Goal: Task Accomplishment & Management: Manage account settings

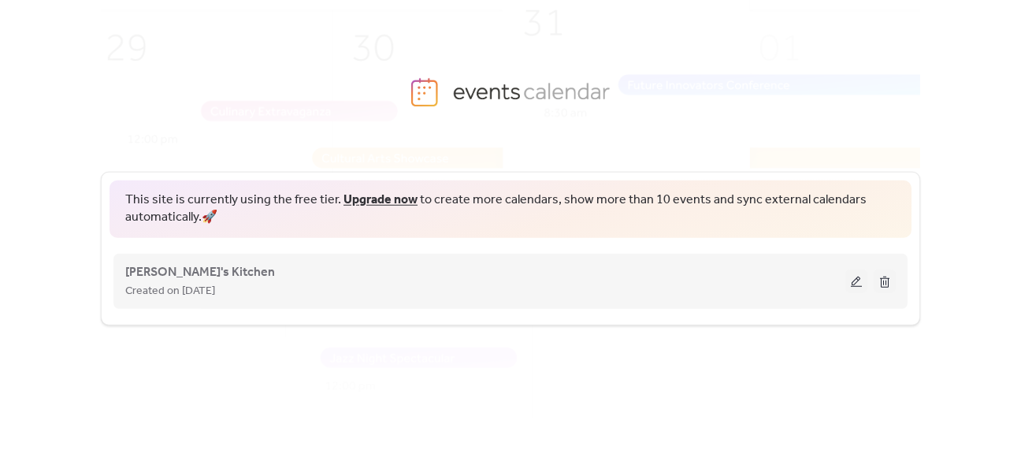
click at [739, 287] on div "Created on [DATE]" at bounding box center [485, 290] width 720 height 19
click at [852, 274] on button at bounding box center [856, 281] width 22 height 24
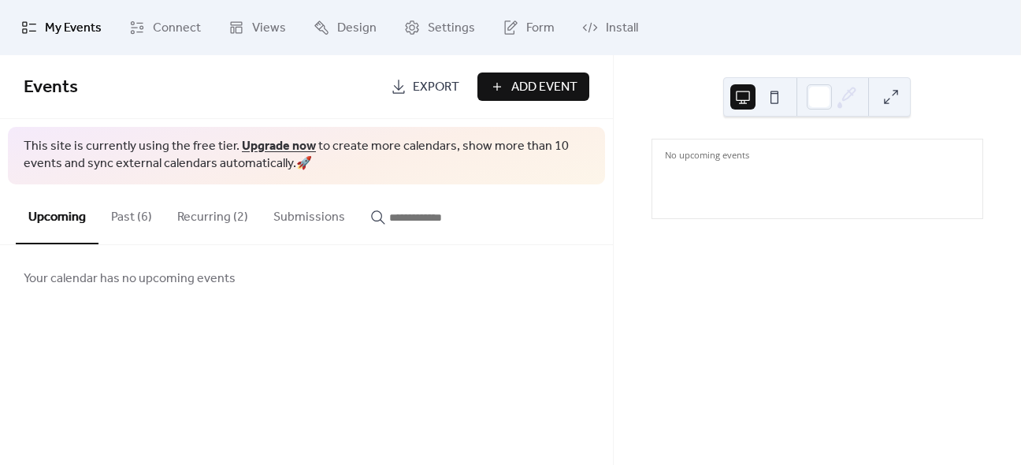
click at [769, 97] on button at bounding box center [774, 96] width 25 height 25
click at [414, 24] on icon at bounding box center [412, 28] width 16 height 16
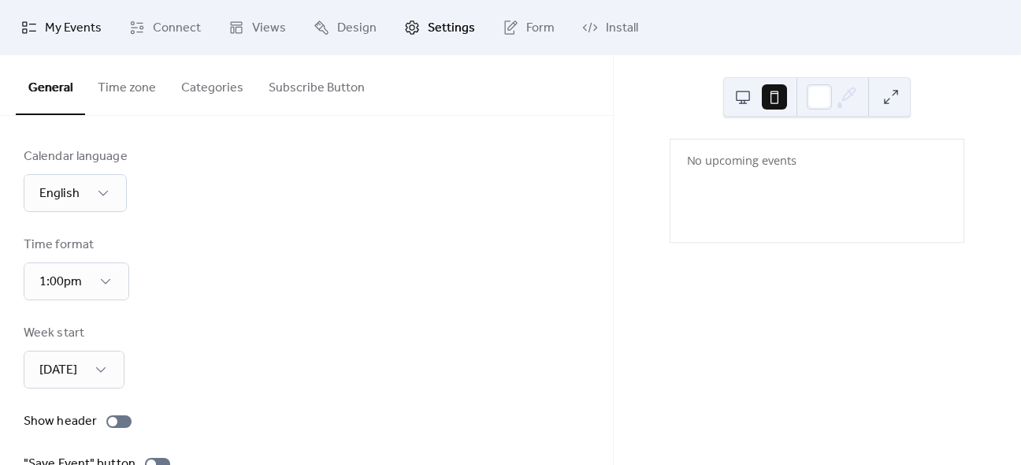
click at [72, 24] on span "My Events" at bounding box center [73, 28] width 57 height 19
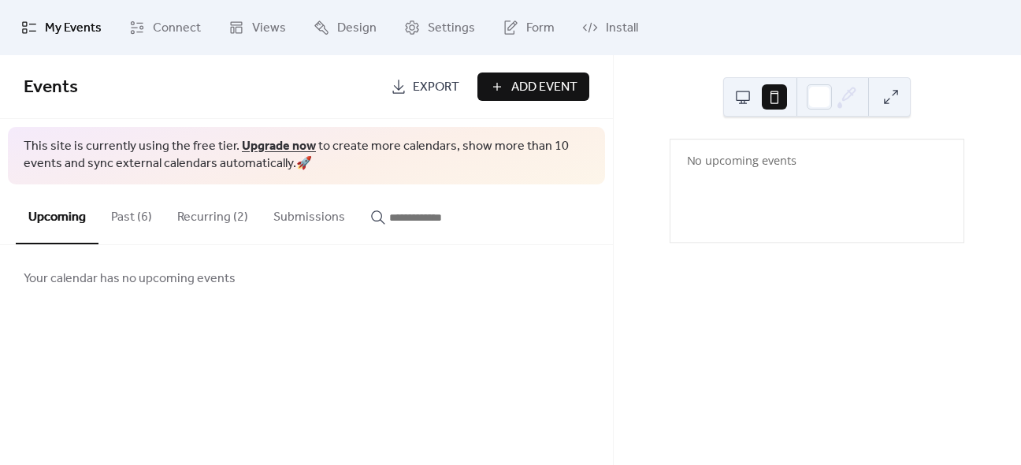
click at [136, 225] on button "Past (6)" at bounding box center [131, 213] width 66 height 58
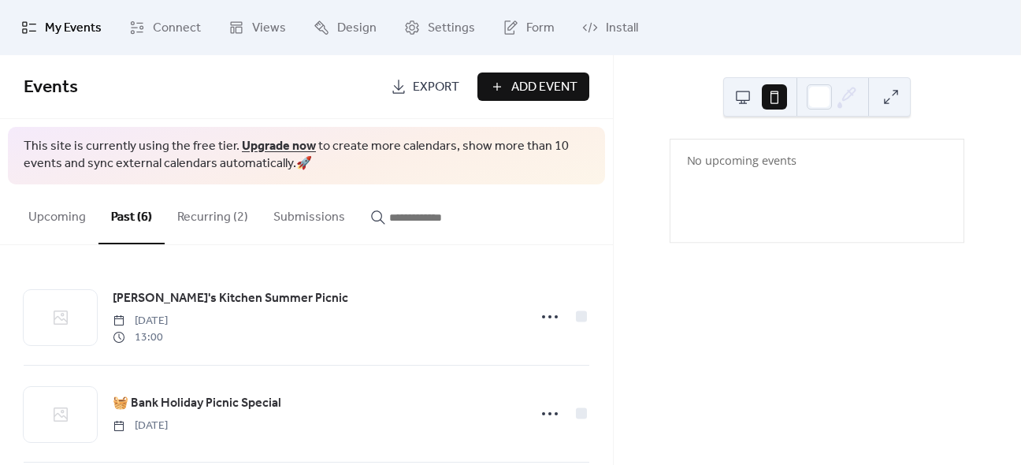
click at [217, 219] on button "Recurring (2)" at bounding box center [213, 213] width 96 height 58
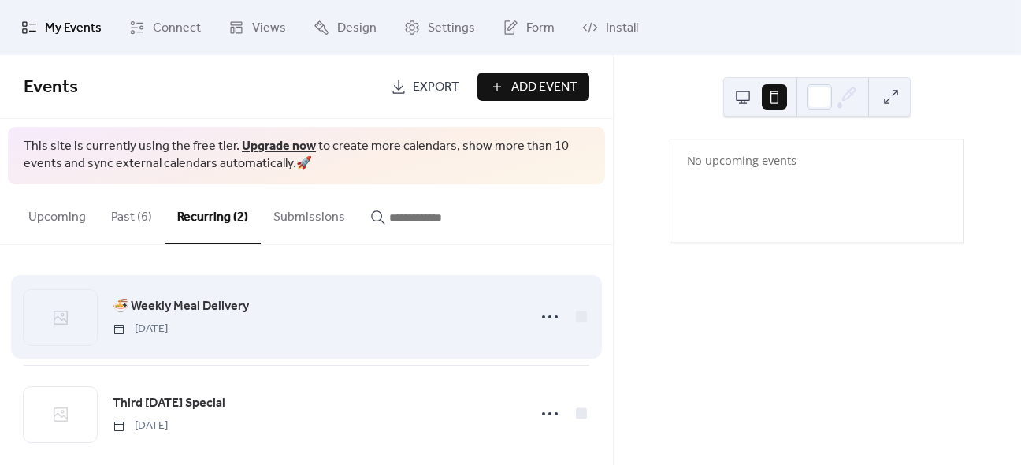
scroll to position [20, 0]
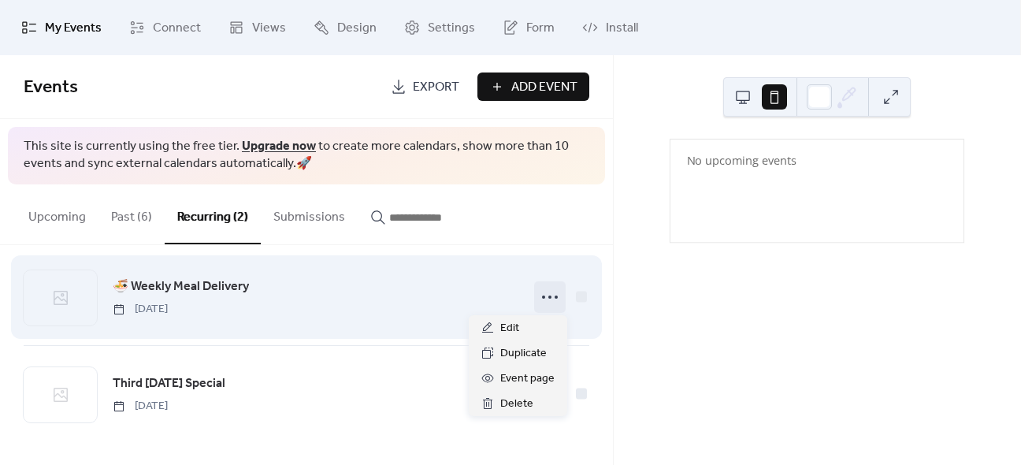
click at [551, 295] on icon at bounding box center [549, 296] width 25 height 25
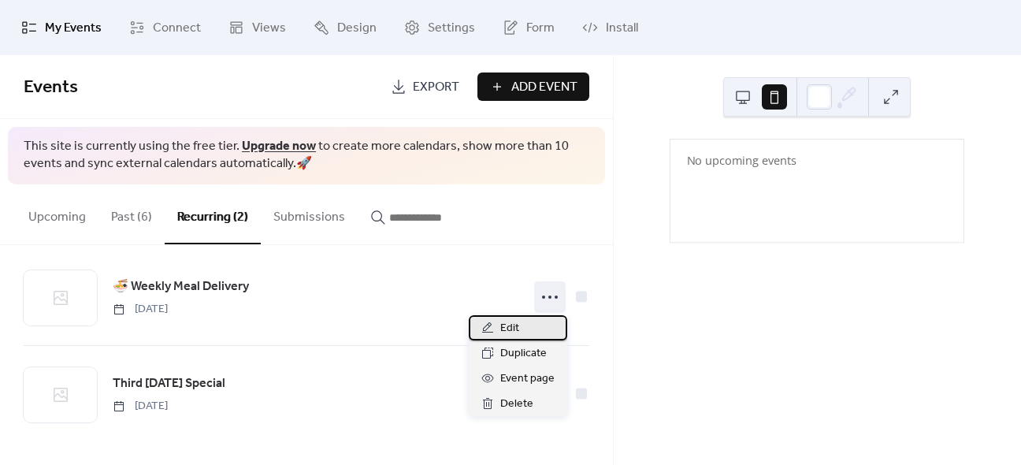
click at [507, 323] on span "Edit" at bounding box center [509, 328] width 19 height 19
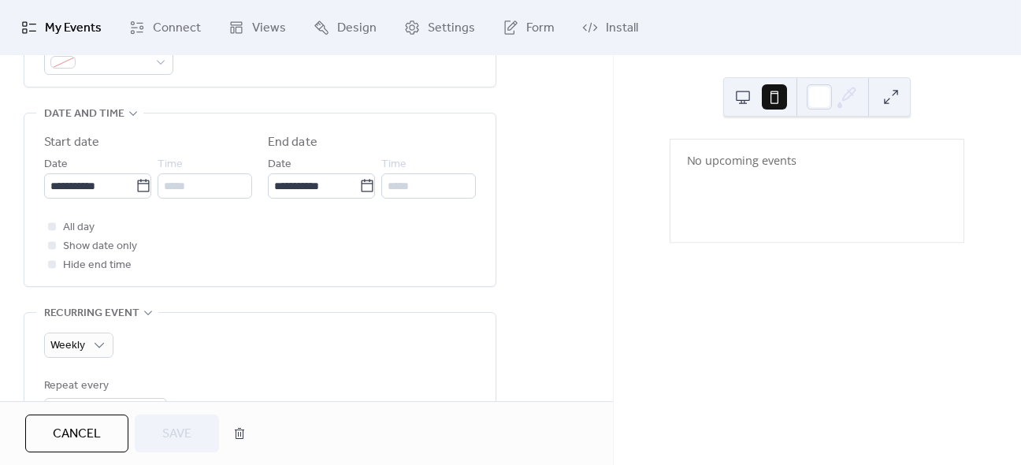
scroll to position [489, 0]
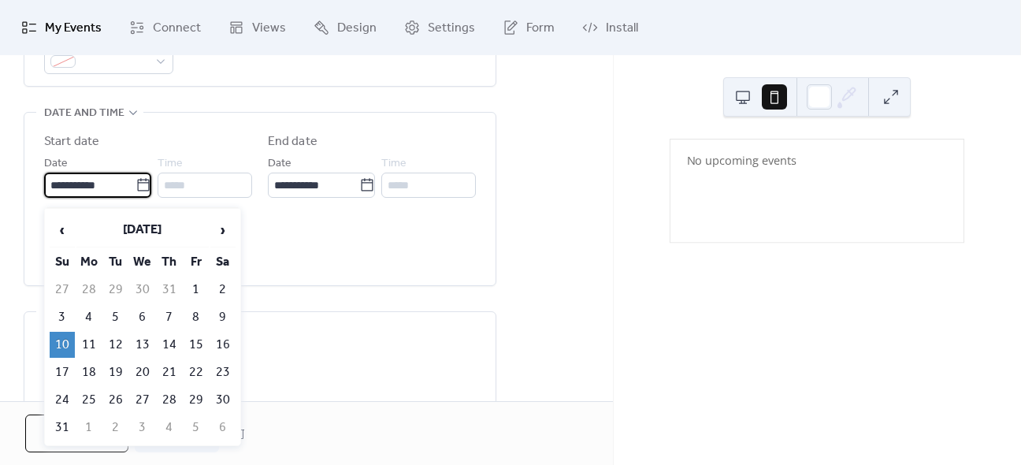
click at [96, 187] on input "**********" at bounding box center [89, 185] width 91 height 25
click at [226, 230] on span "›" at bounding box center [223, 230] width 24 height 32
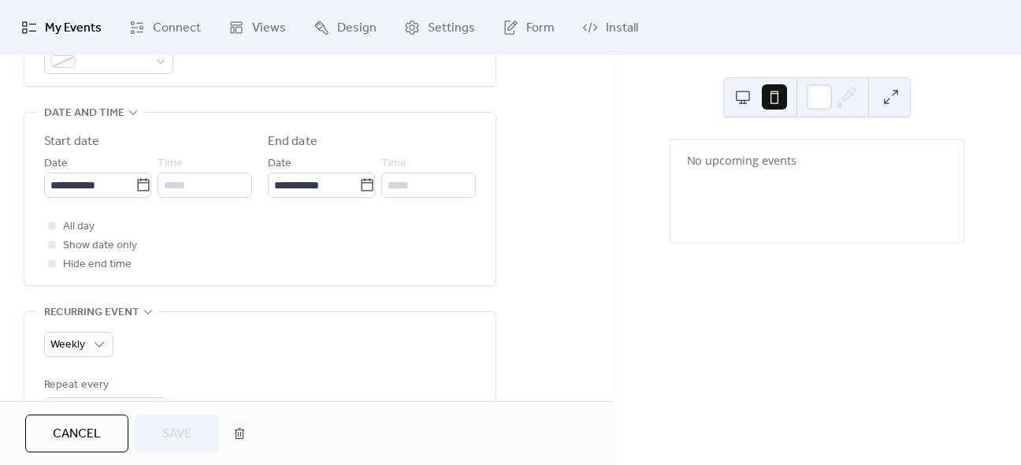
click at [338, 254] on div "All day Show date only Hide end time" at bounding box center [260, 245] width 432 height 57
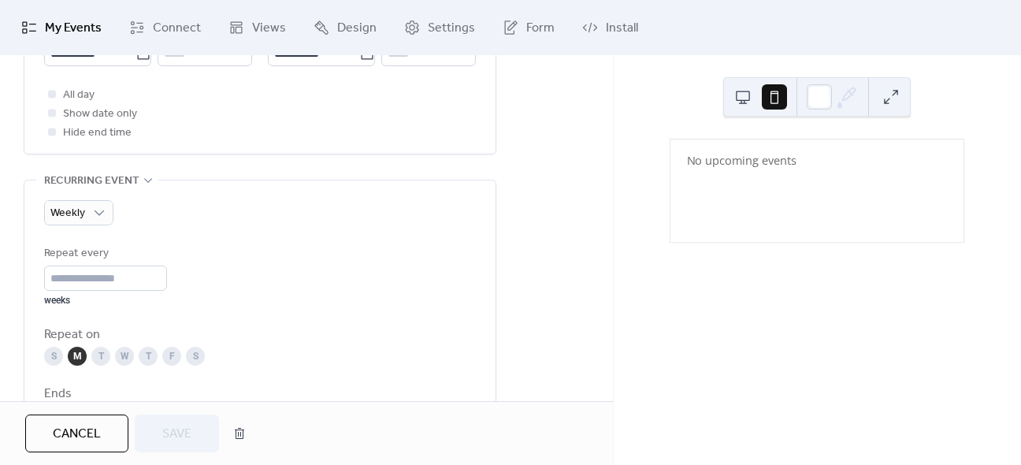
scroll to position [618, 0]
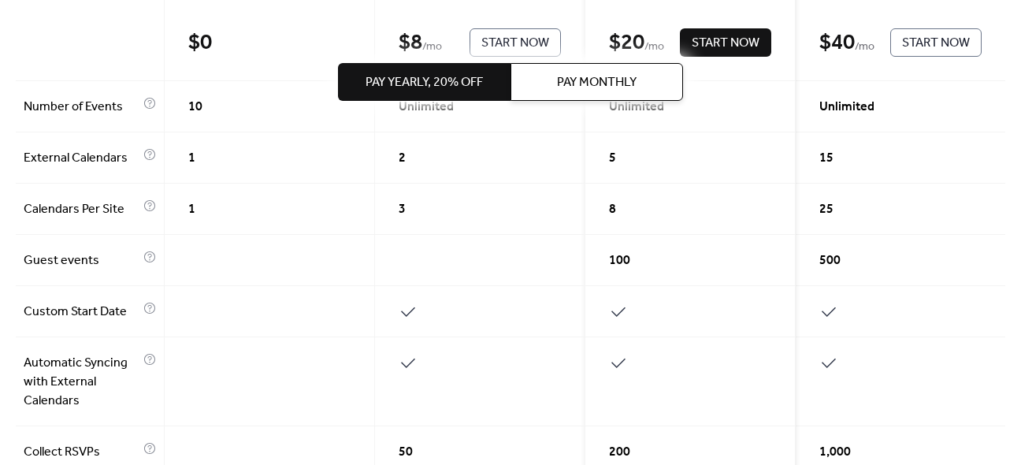
scroll to position [222, 0]
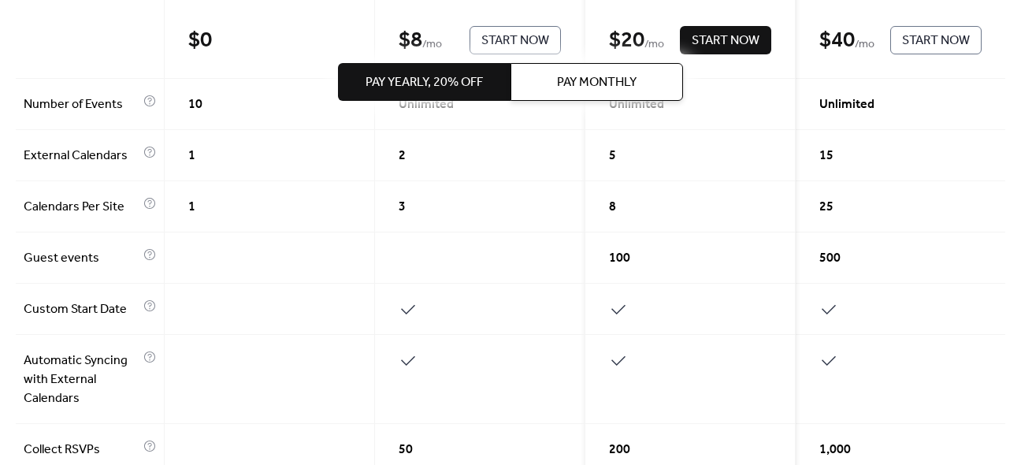
click at [454, 76] on span "Pay Yearly, 20% off" at bounding box center [424, 82] width 117 height 19
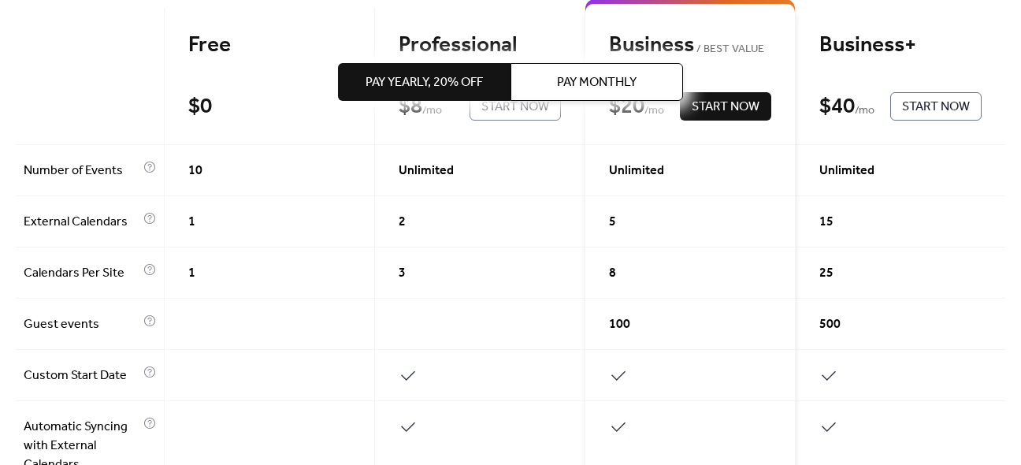
scroll to position [158, 0]
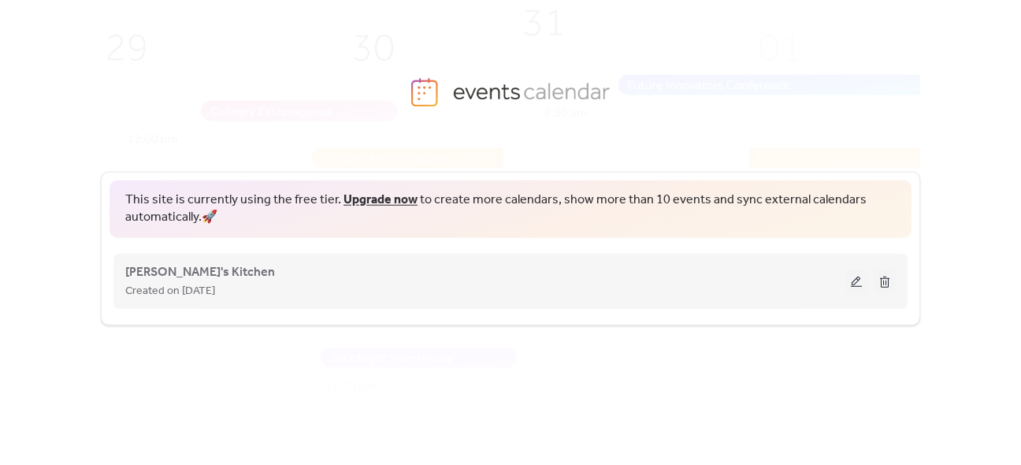
click at [862, 280] on div "Vicky's Kitchen Created on 13-Mar-2025" at bounding box center [510, 281] width 770 height 63
click at [862, 280] on button at bounding box center [856, 281] width 22 height 24
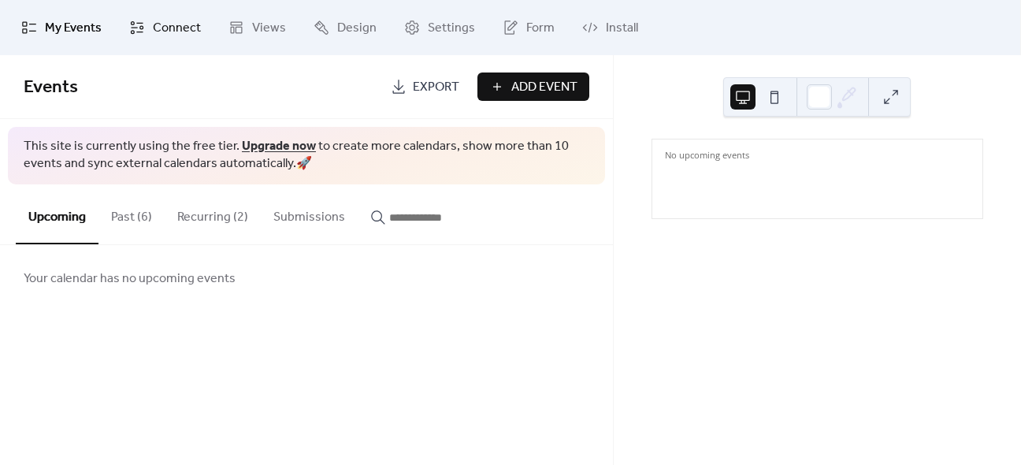
click at [159, 38] on span "Connect" at bounding box center [177, 28] width 48 height 19
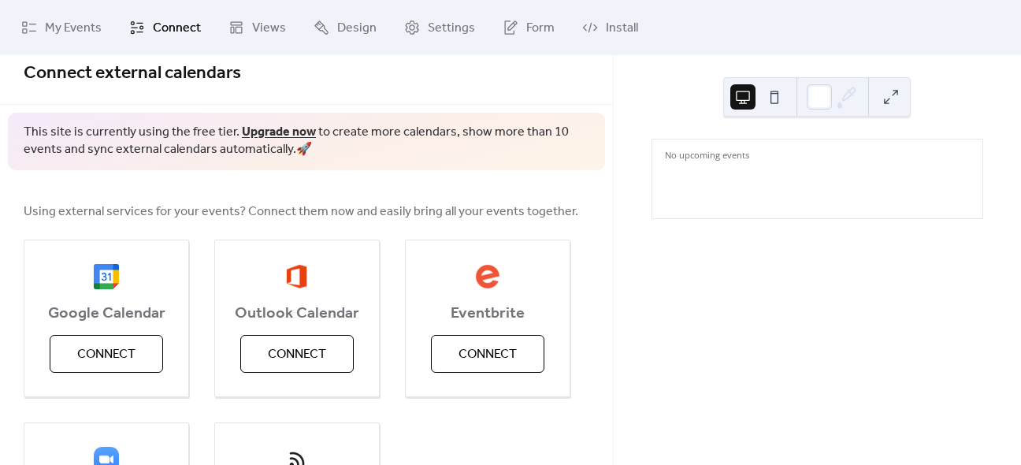
scroll to position [13, 0]
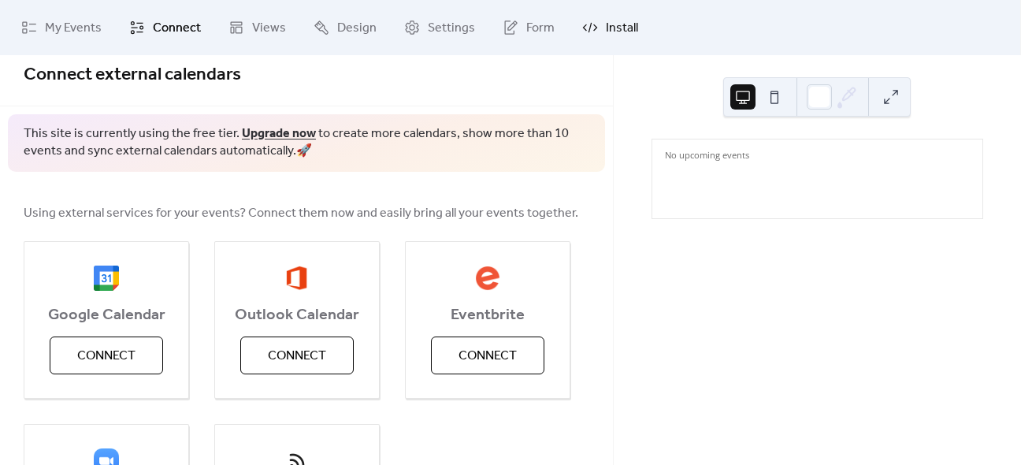
click at [612, 32] on span "Install" at bounding box center [622, 28] width 32 height 19
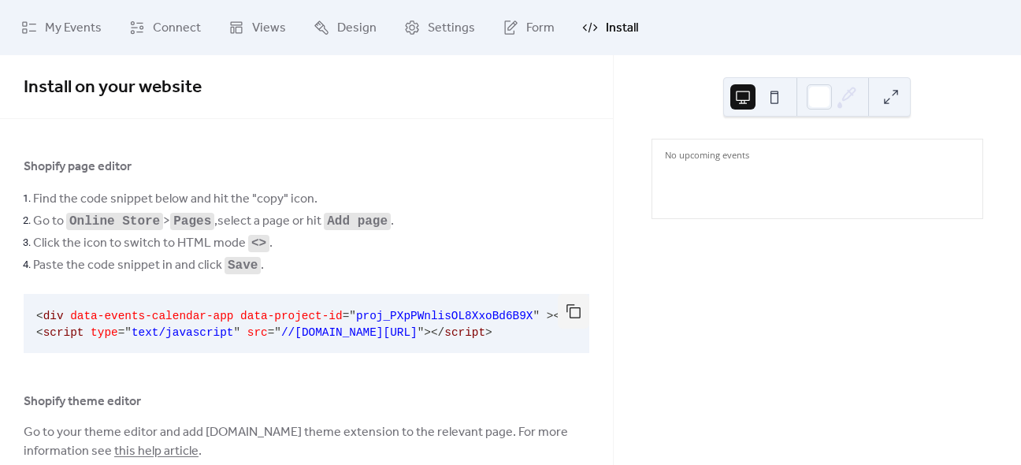
scroll to position [108, 0]
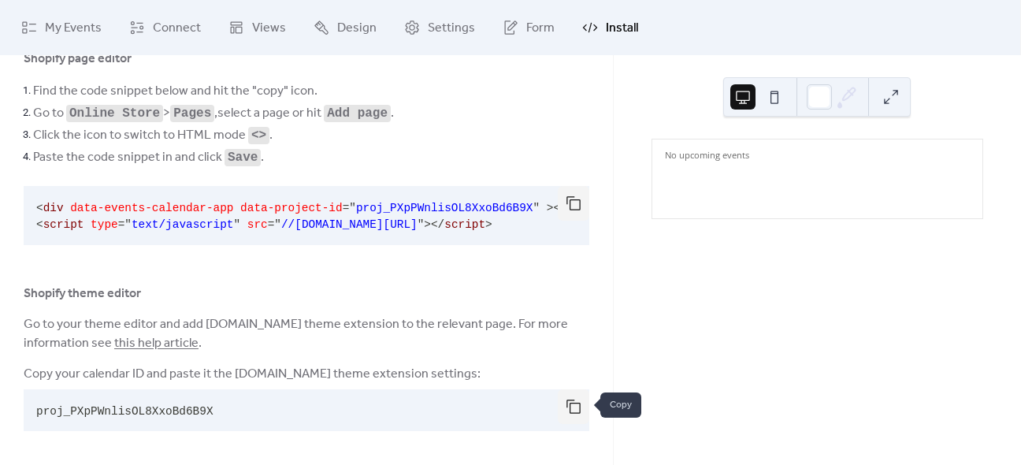
click at [576, 406] on button "button" at bounding box center [574, 406] width 32 height 35
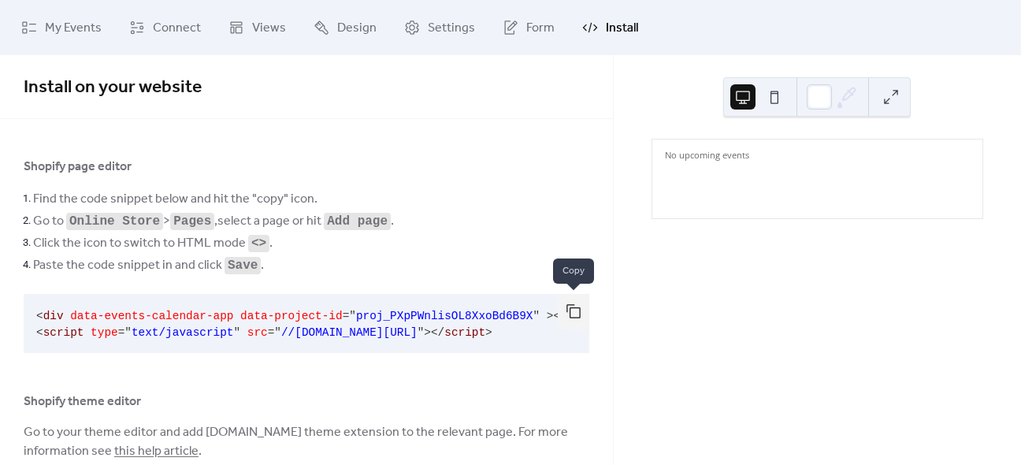
click at [573, 312] on button "button" at bounding box center [574, 311] width 32 height 35
click at [783, 108] on button at bounding box center [774, 96] width 25 height 25
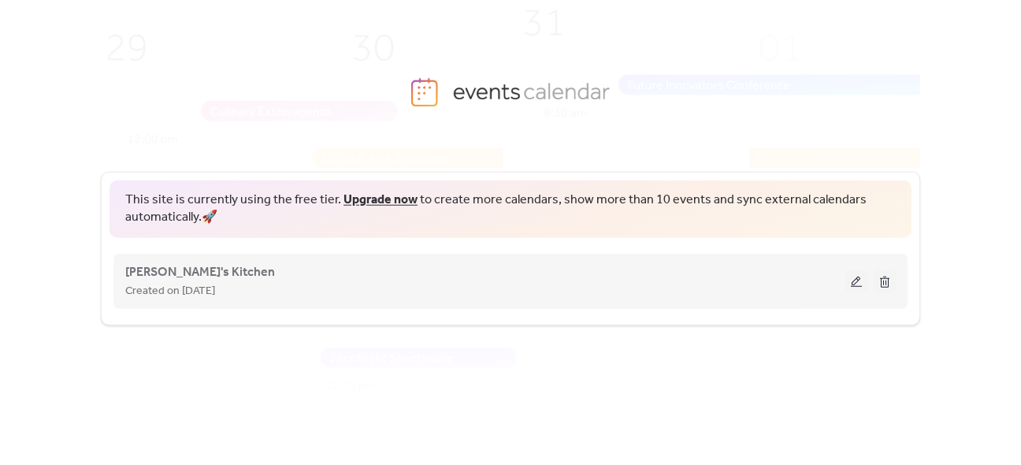
click at [855, 284] on button at bounding box center [856, 281] width 22 height 24
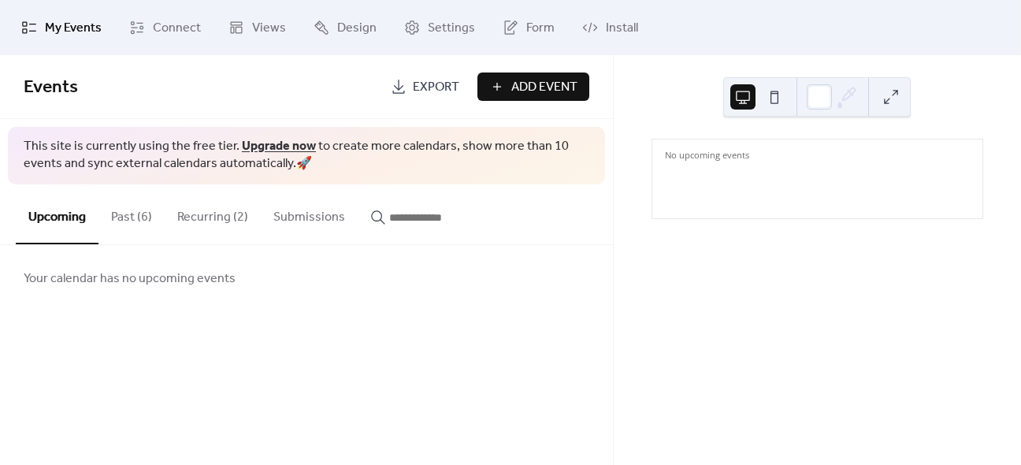
click at [232, 227] on button "Recurring (2)" at bounding box center [213, 213] width 96 height 58
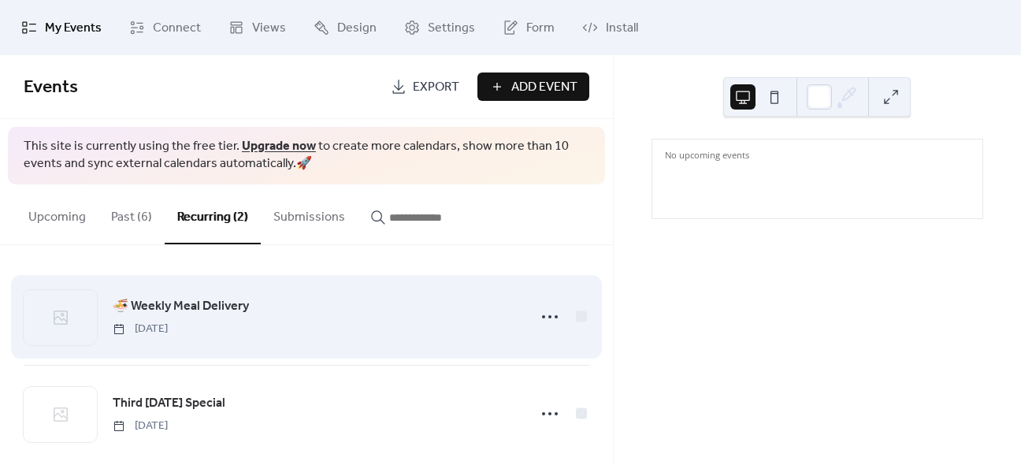
scroll to position [20, 0]
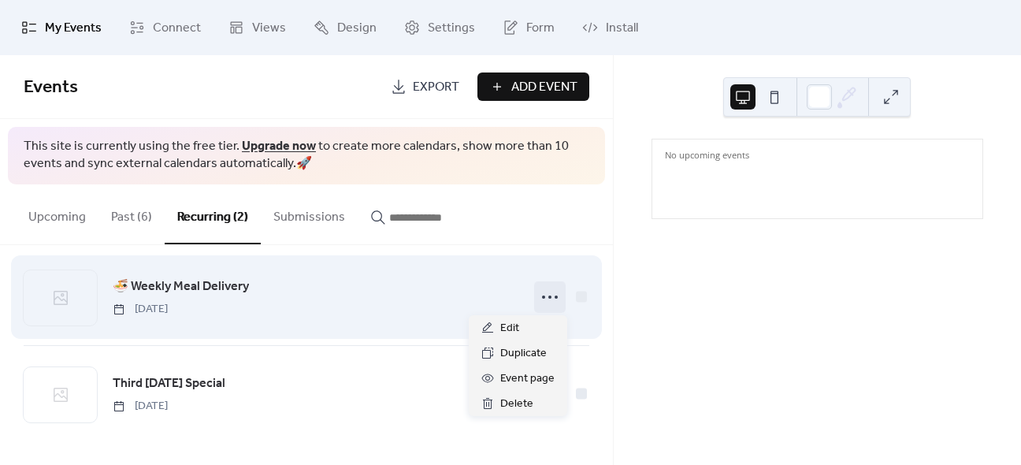
click at [556, 299] on icon at bounding box center [549, 296] width 25 height 25
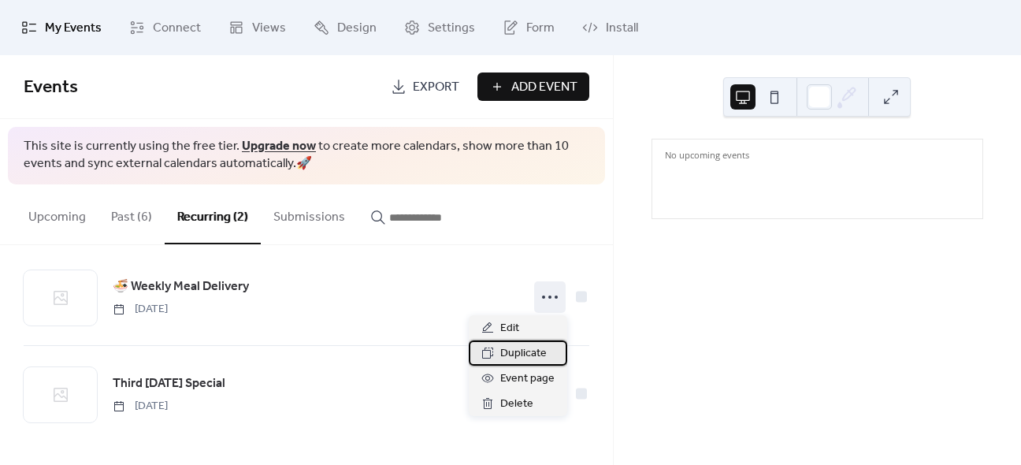
click at [525, 359] on span "Duplicate" at bounding box center [523, 353] width 46 height 19
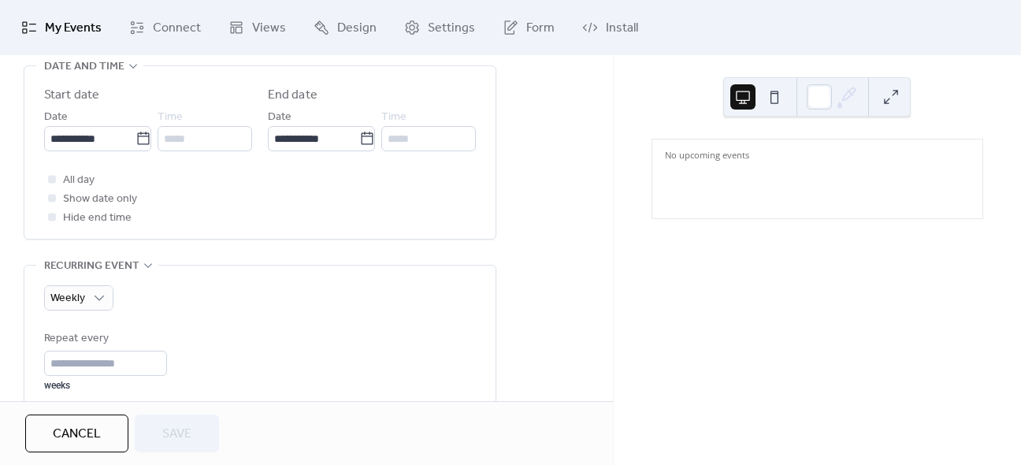
scroll to position [485, 0]
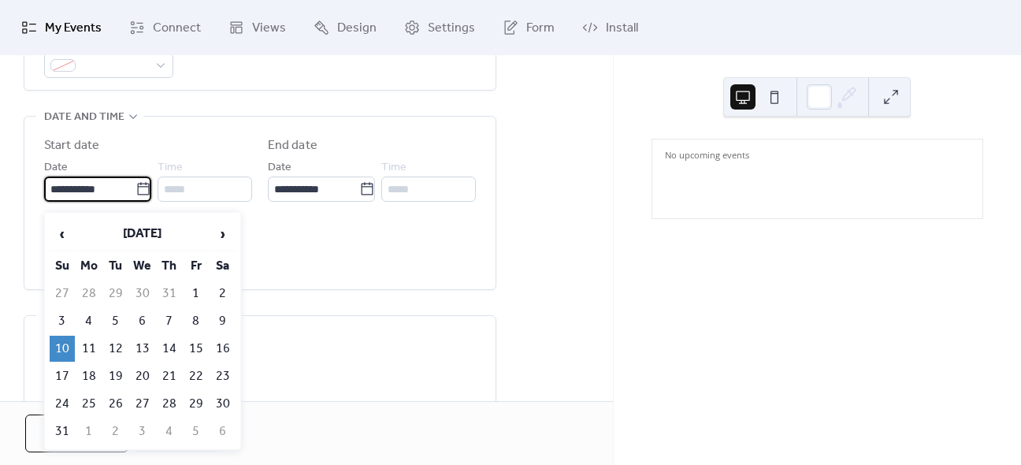
click at [100, 187] on input "**********" at bounding box center [89, 188] width 91 height 25
click at [225, 237] on span "›" at bounding box center [223, 234] width 24 height 32
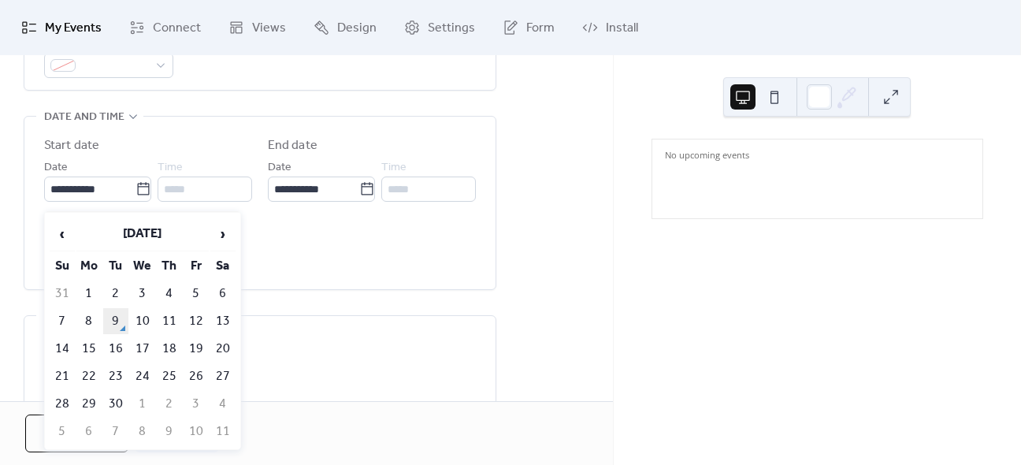
click at [120, 319] on td "9" at bounding box center [115, 321] width 25 height 26
type input "**********"
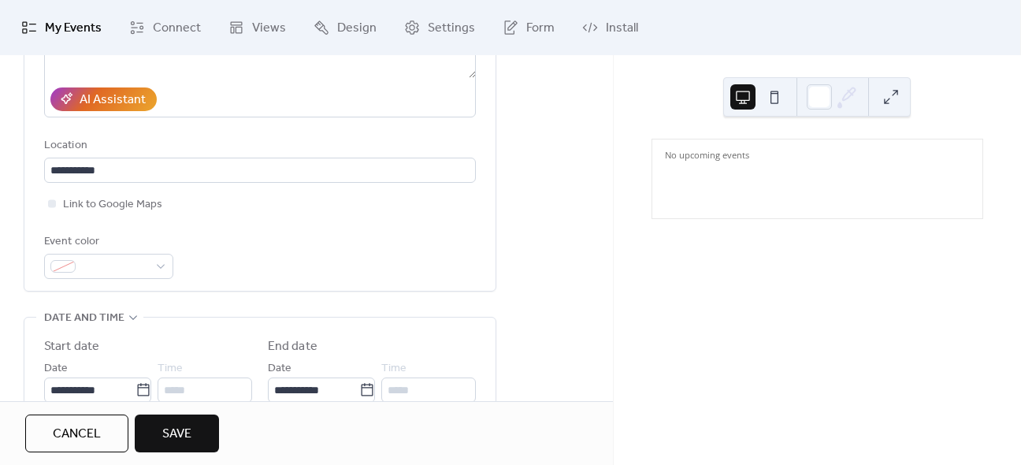
scroll to position [471, 0]
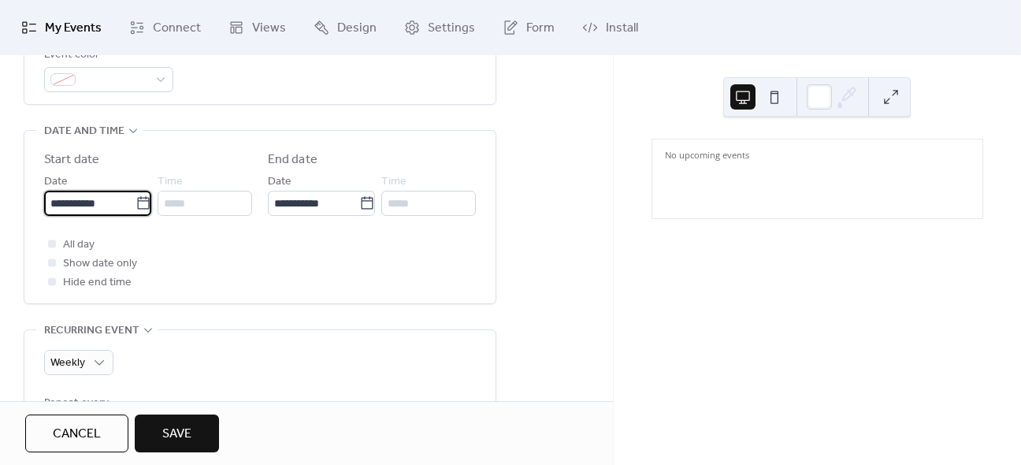
click at [96, 206] on input "**********" at bounding box center [89, 203] width 91 height 25
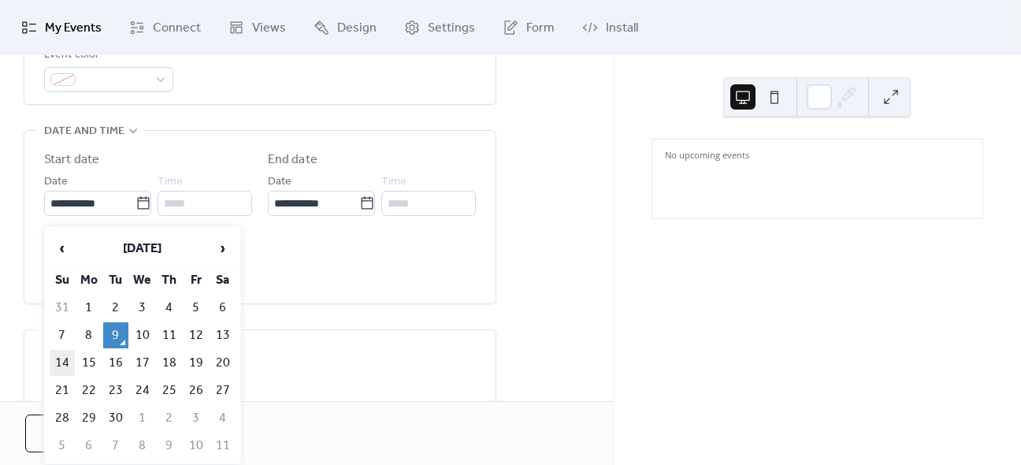
click at [64, 353] on td "14" at bounding box center [62, 363] width 25 height 26
type input "**********"
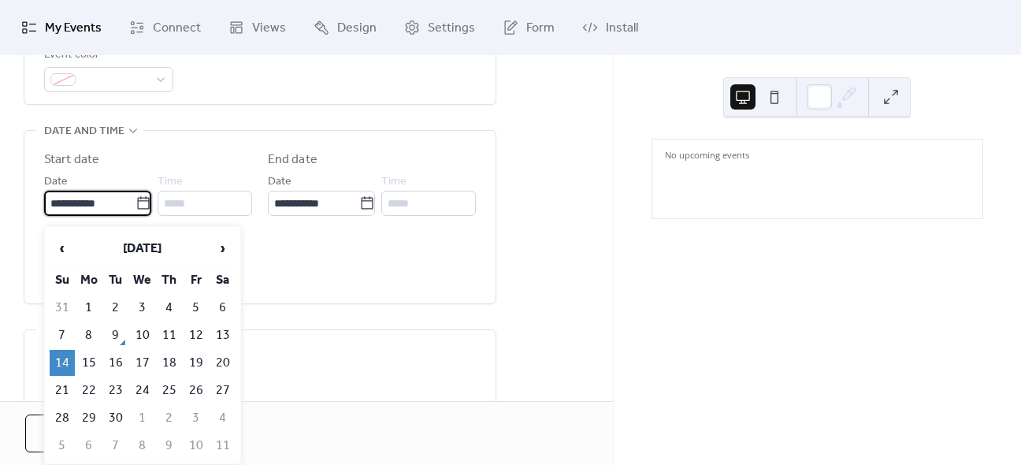
click at [95, 212] on input "**********" at bounding box center [89, 203] width 91 height 25
click at [91, 359] on td "15" at bounding box center [88, 363] width 25 height 26
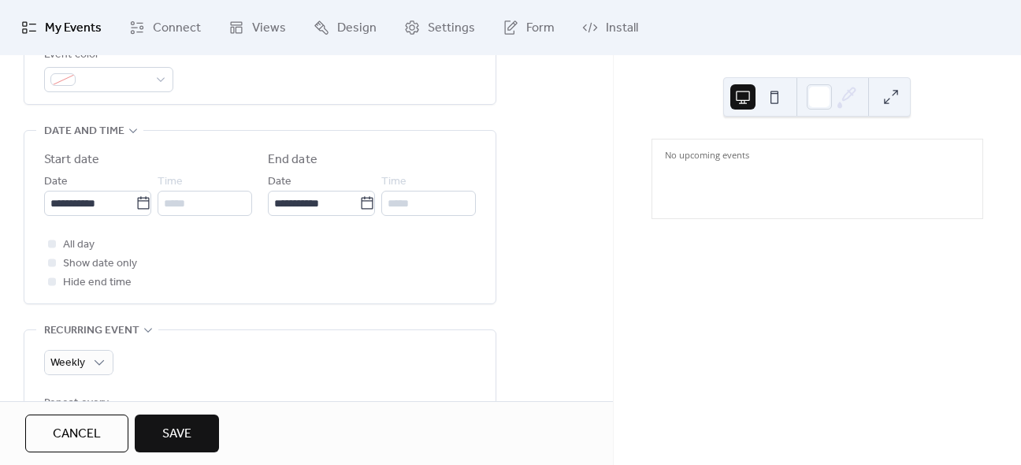
type input "**********"
click at [334, 269] on div "All day Show date only Hide end time" at bounding box center [260, 263] width 432 height 57
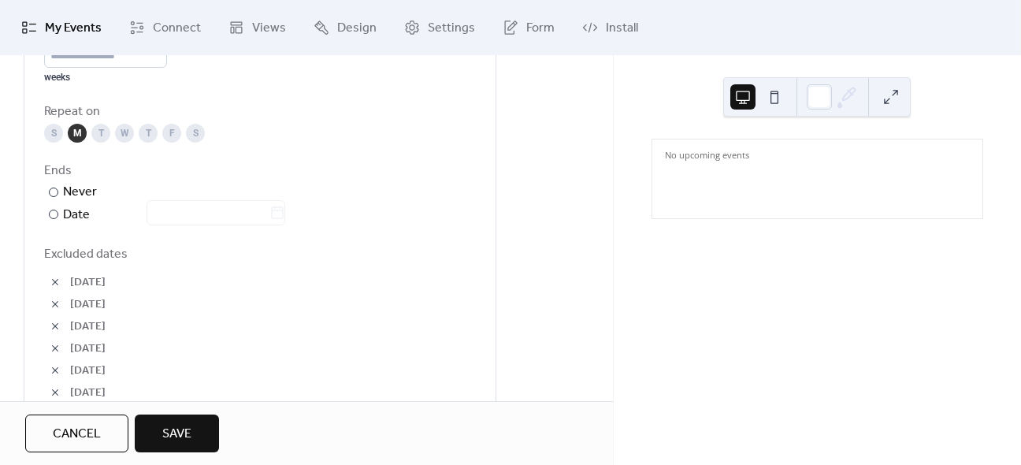
scroll to position [848, 0]
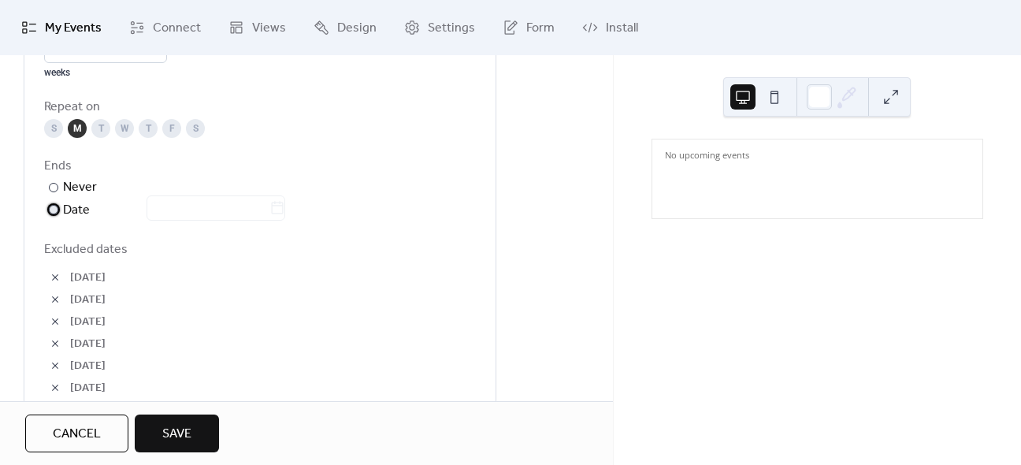
click at [49, 214] on div at bounding box center [53, 209] width 9 height 9
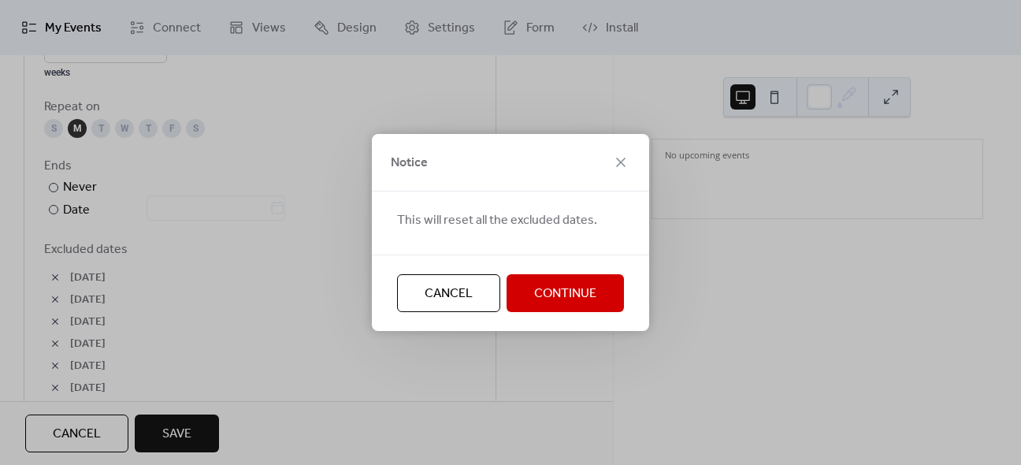
click at [458, 293] on span "Cancel" at bounding box center [449, 293] width 48 height 19
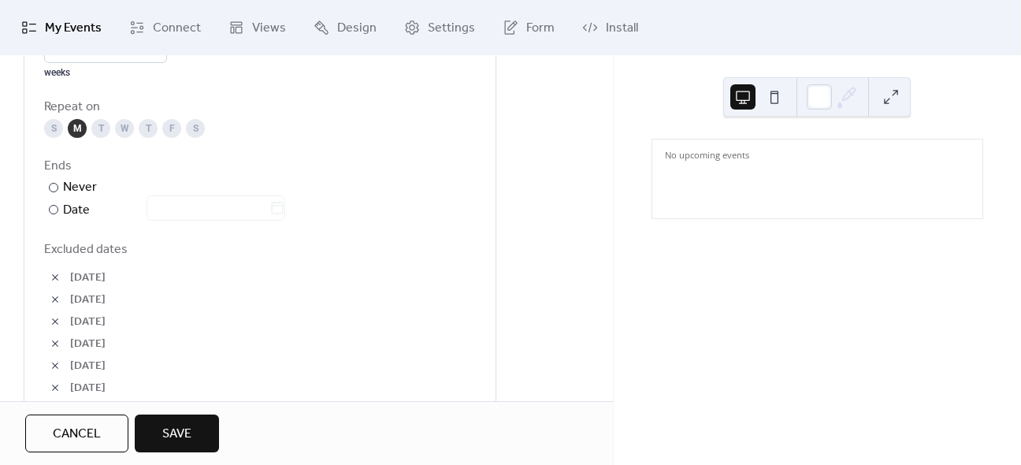
click at [55, 288] on button "button" at bounding box center [55, 277] width 22 height 22
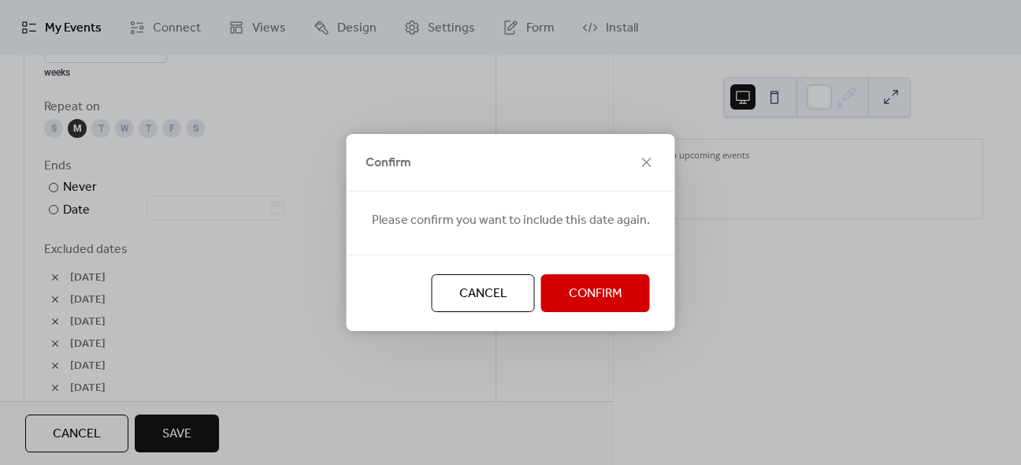
click at [562, 297] on button "Confirm" at bounding box center [595, 293] width 109 height 38
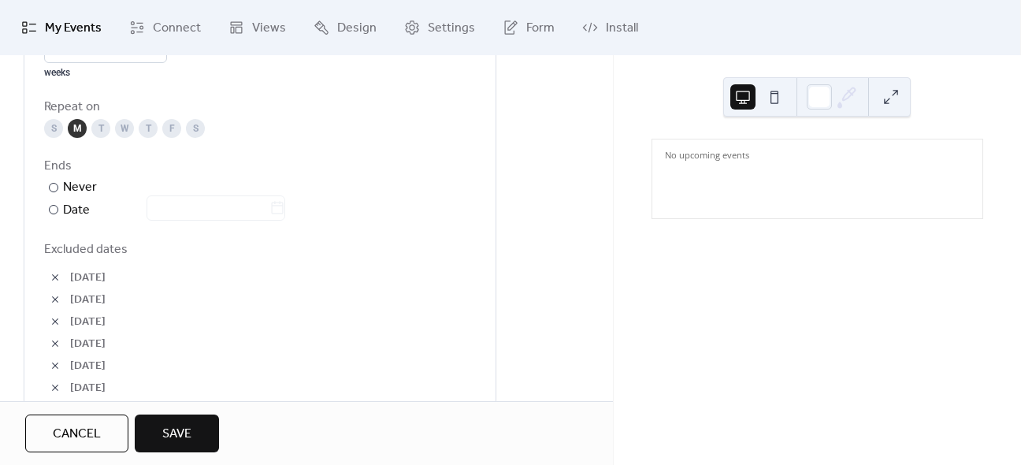
click at [375, 310] on div "13-Oct-2025" at bounding box center [260, 299] width 432 height 22
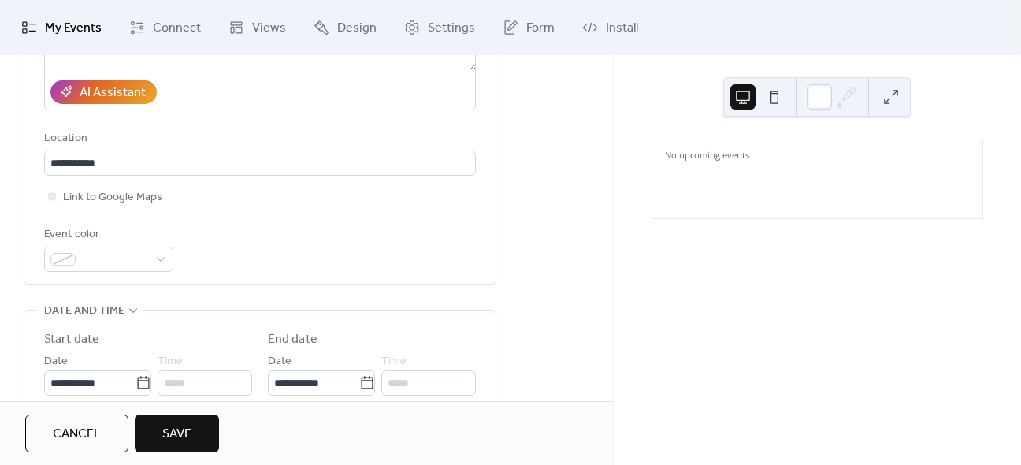
scroll to position [479, 0]
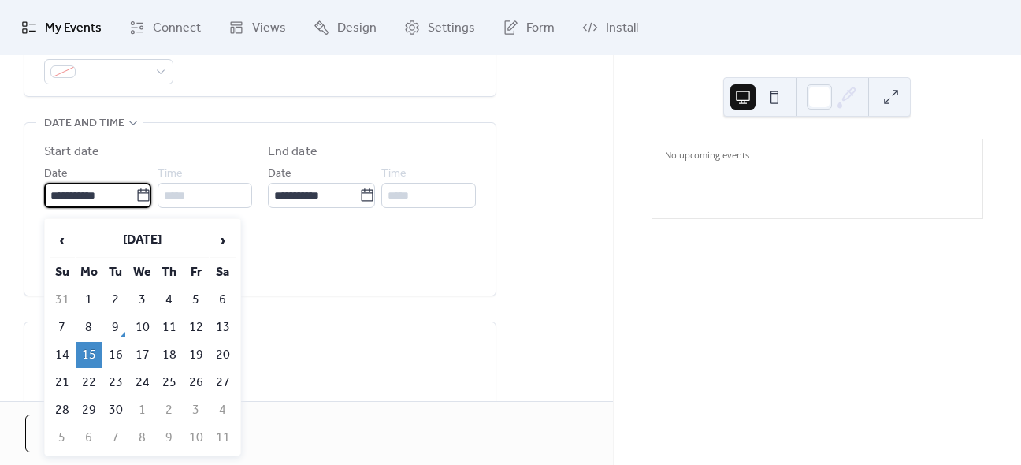
click at [77, 200] on input "**********" at bounding box center [89, 195] width 91 height 25
click at [87, 349] on td "15" at bounding box center [88, 355] width 25 height 26
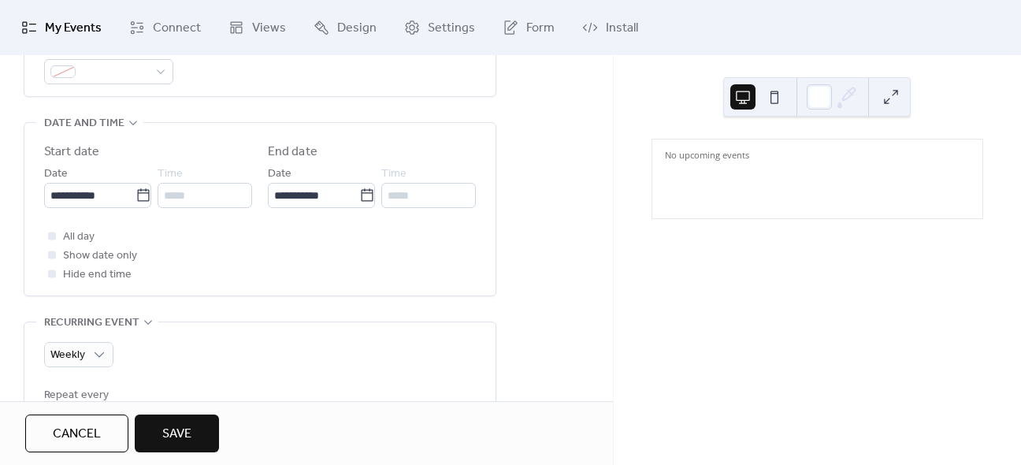
click at [55, 262] on div at bounding box center [52, 255] width 16 height 16
click at [48, 262] on div at bounding box center [52, 255] width 16 height 16
click at [53, 258] on div at bounding box center [52, 255] width 8 height 8
click at [55, 277] on div at bounding box center [52, 273] width 8 height 8
click at [777, 96] on button at bounding box center [774, 96] width 25 height 25
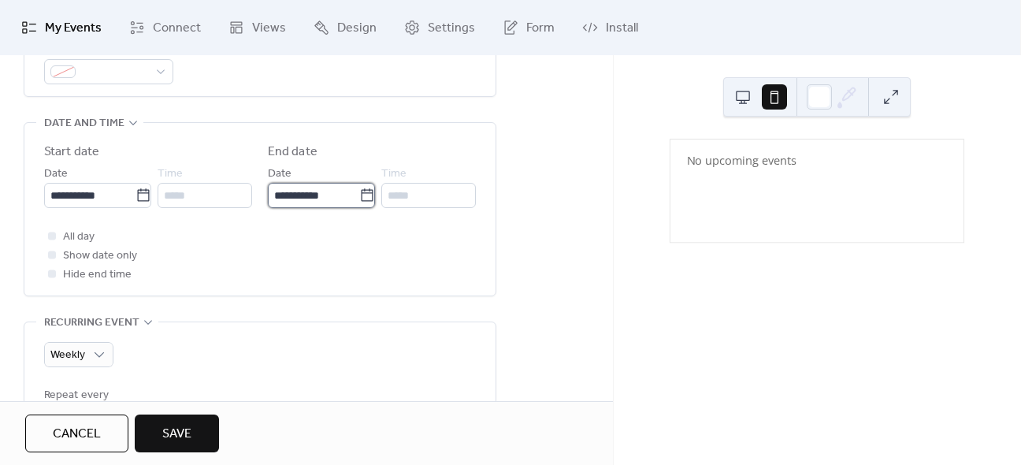
click at [295, 202] on input "**********" at bounding box center [313, 195] width 91 height 25
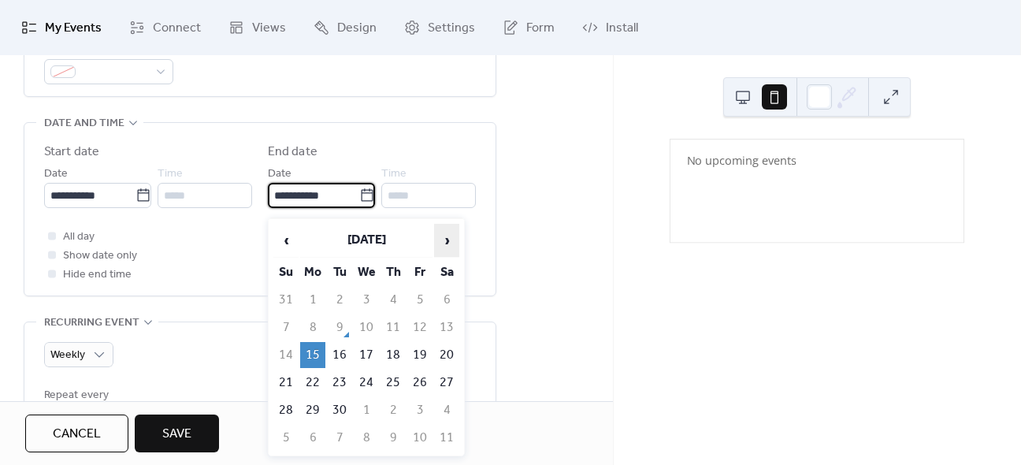
click at [454, 239] on span "›" at bounding box center [447, 241] width 24 height 32
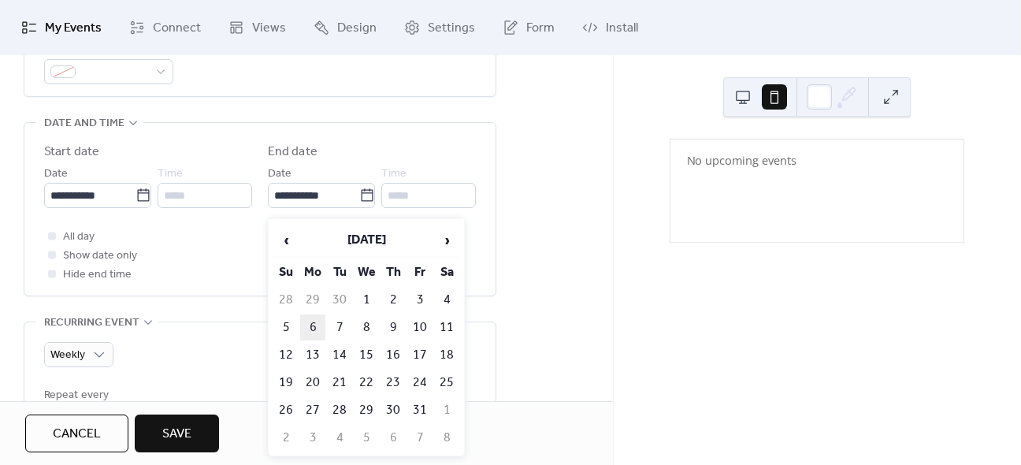
click at [309, 322] on td "6" at bounding box center [312, 327] width 25 height 26
type input "**********"
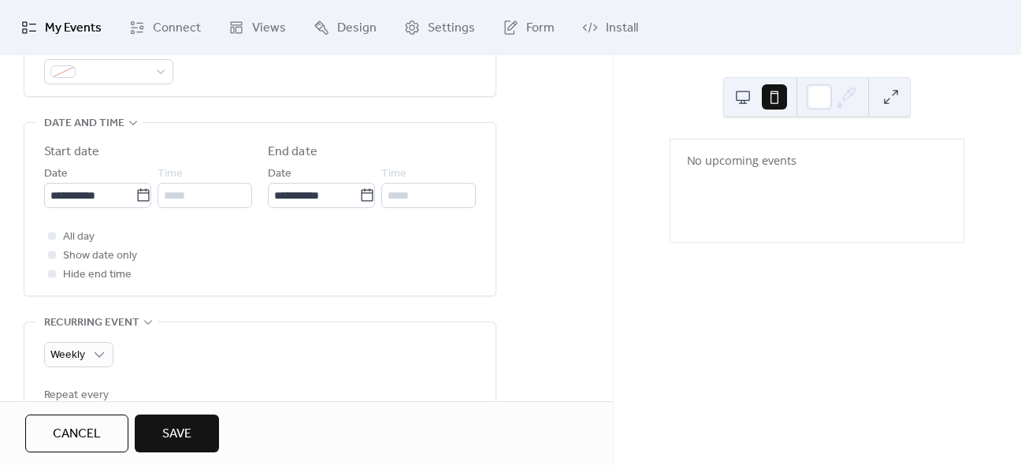
click at [267, 267] on div "All day Show date only Hide end time" at bounding box center [260, 255] width 432 height 57
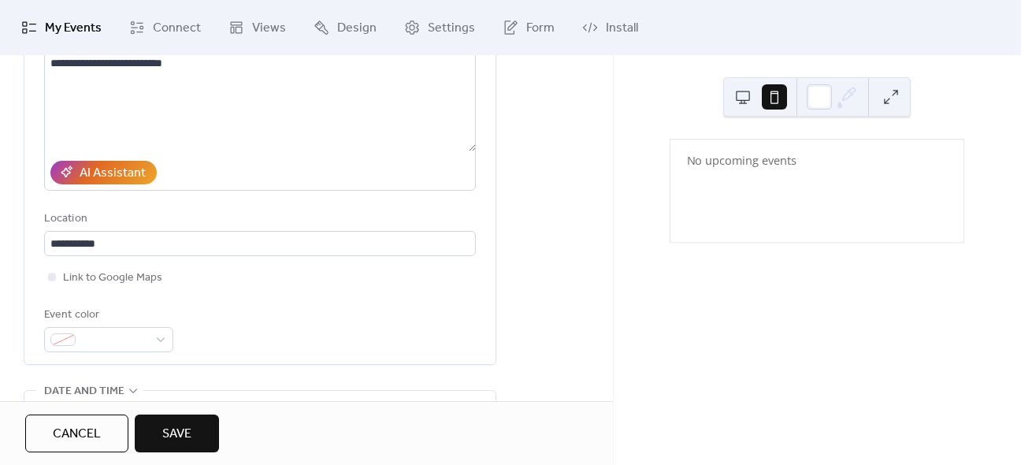
scroll to position [0, 0]
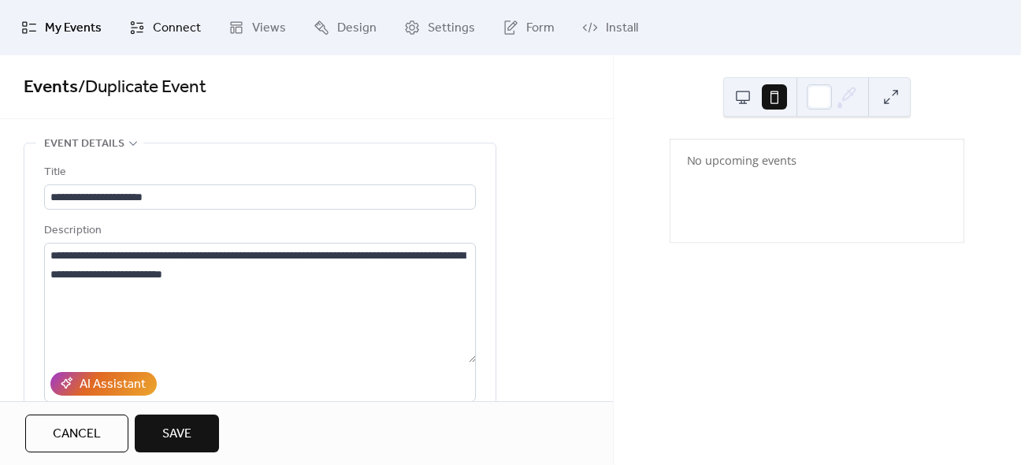
click at [159, 29] on span "Connect" at bounding box center [177, 28] width 48 height 19
